Goal: Task Accomplishment & Management: Manage account settings

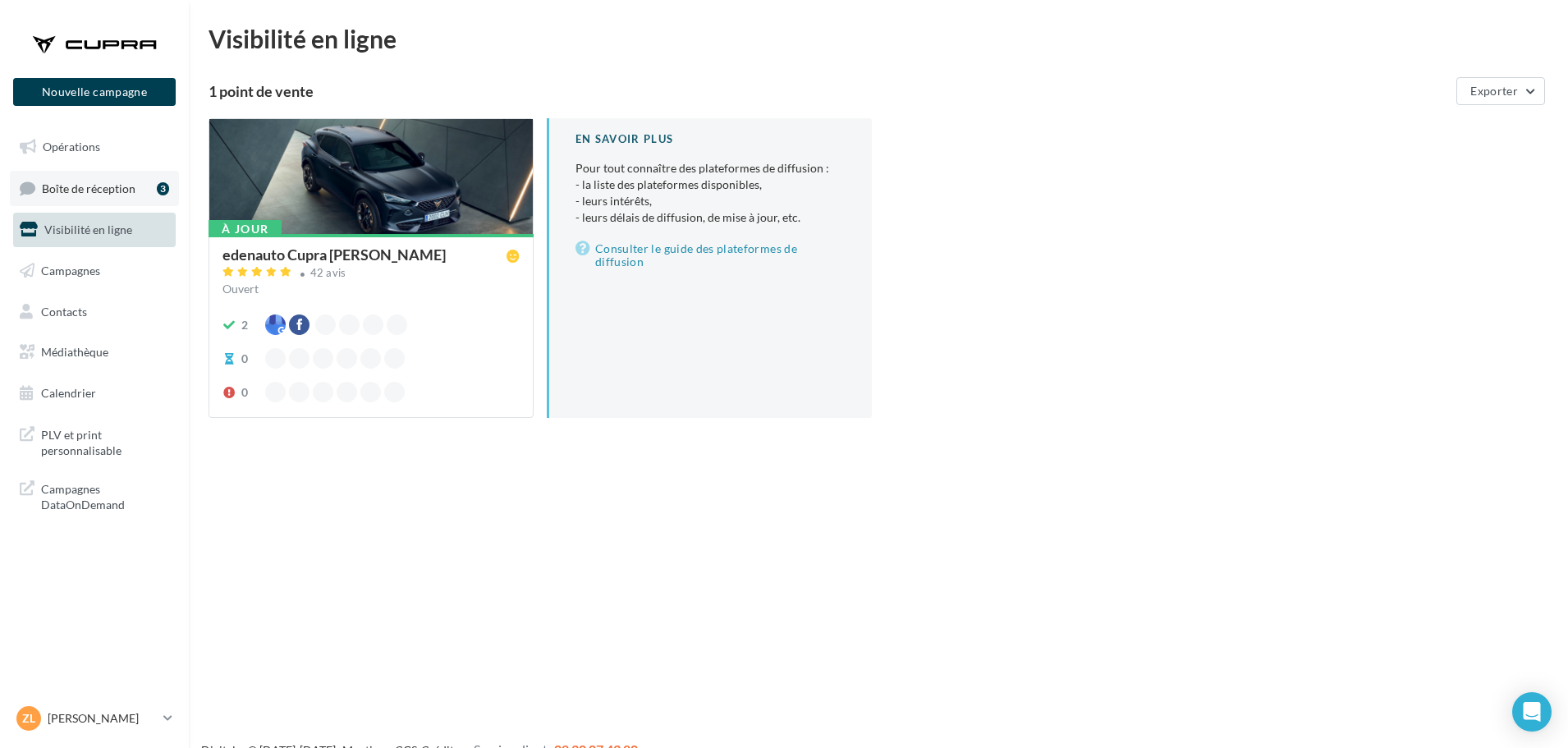
click at [79, 185] on span "Boîte de réception" at bounding box center [88, 188] width 93 height 14
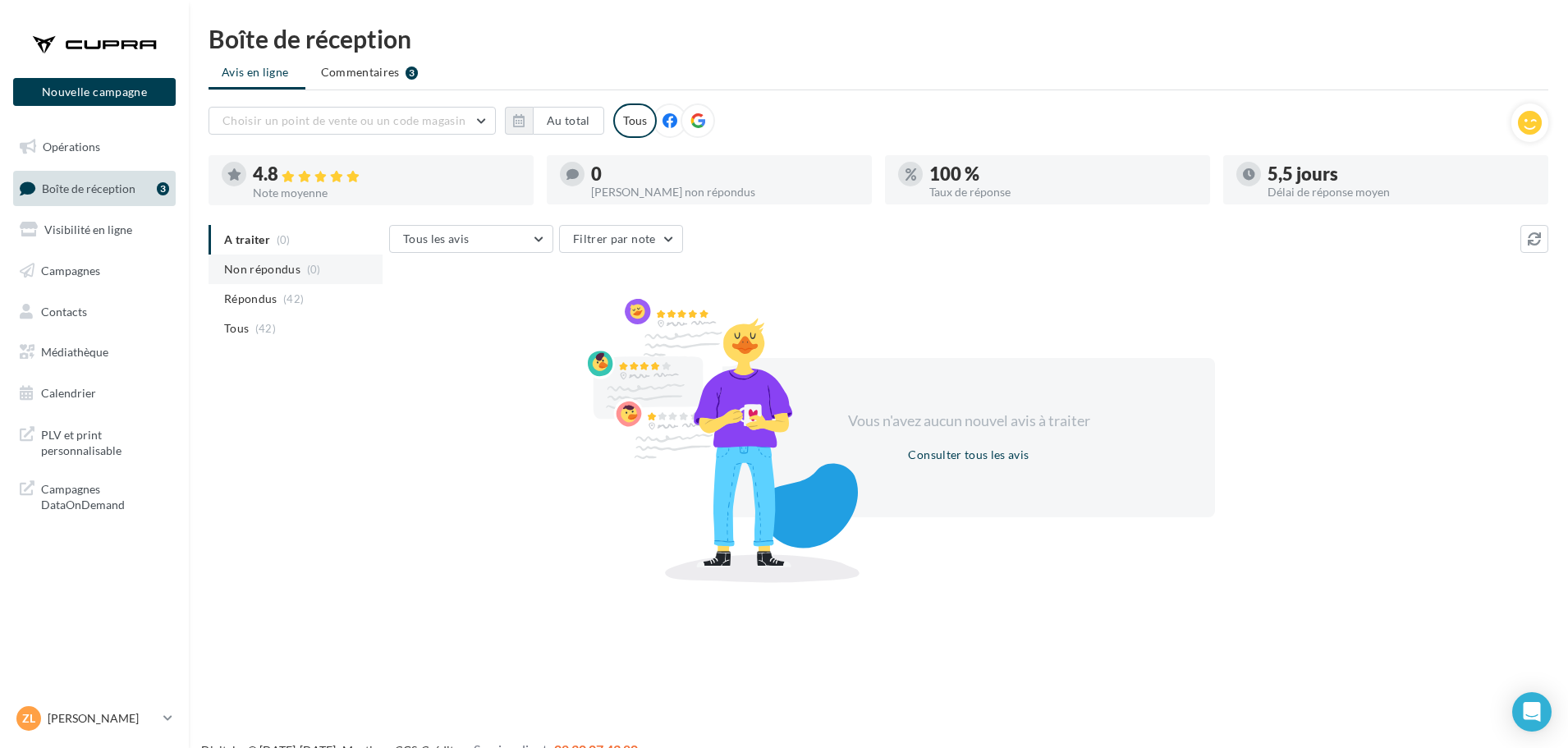
click at [286, 265] on span "Non répondus" at bounding box center [262, 269] width 76 height 16
click at [92, 722] on p "[PERSON_NAME]" at bounding box center [102, 719] width 109 height 16
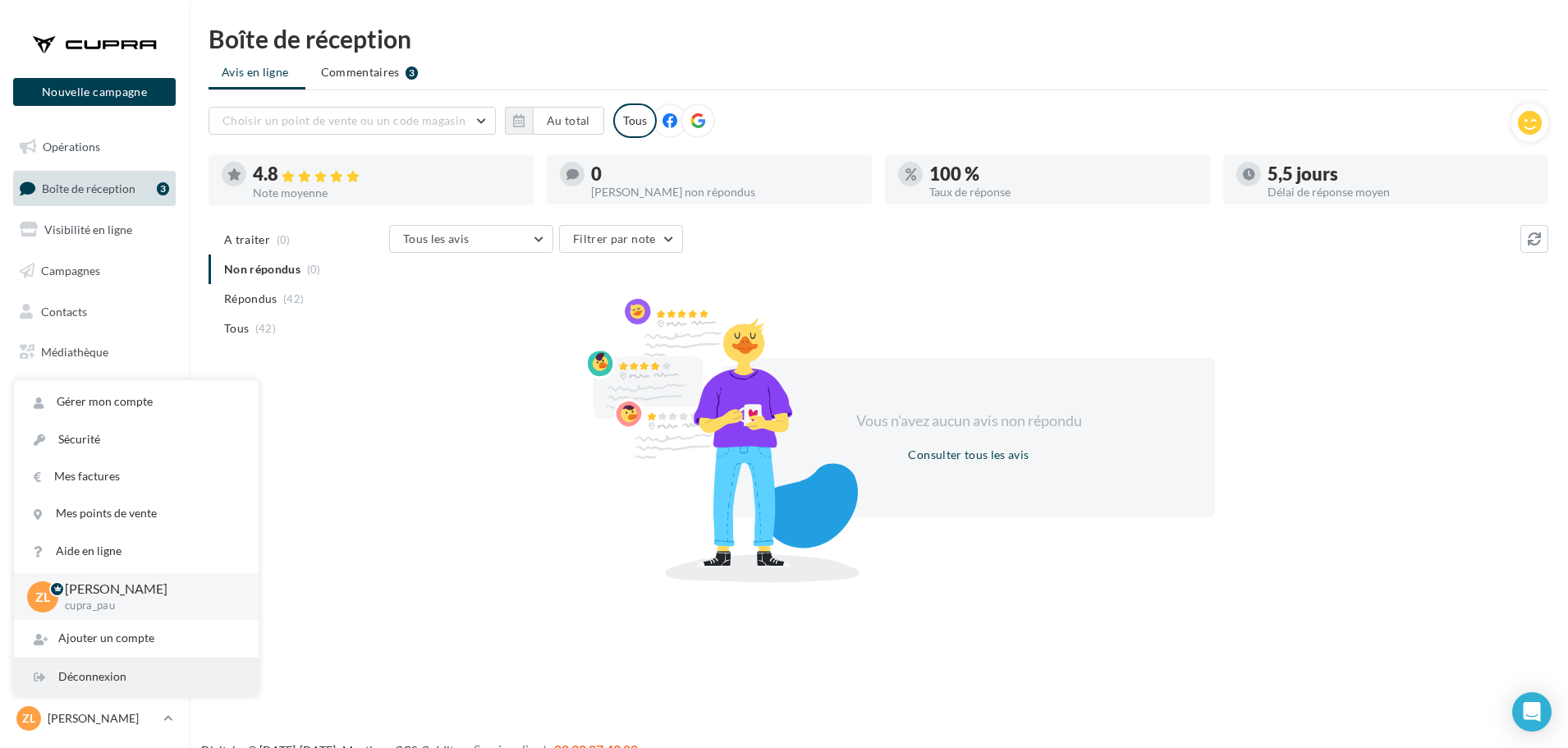
click at [137, 681] on div "Déconnexion" at bounding box center [136, 677] width 245 height 37
